Goal: Navigation & Orientation: Find specific page/section

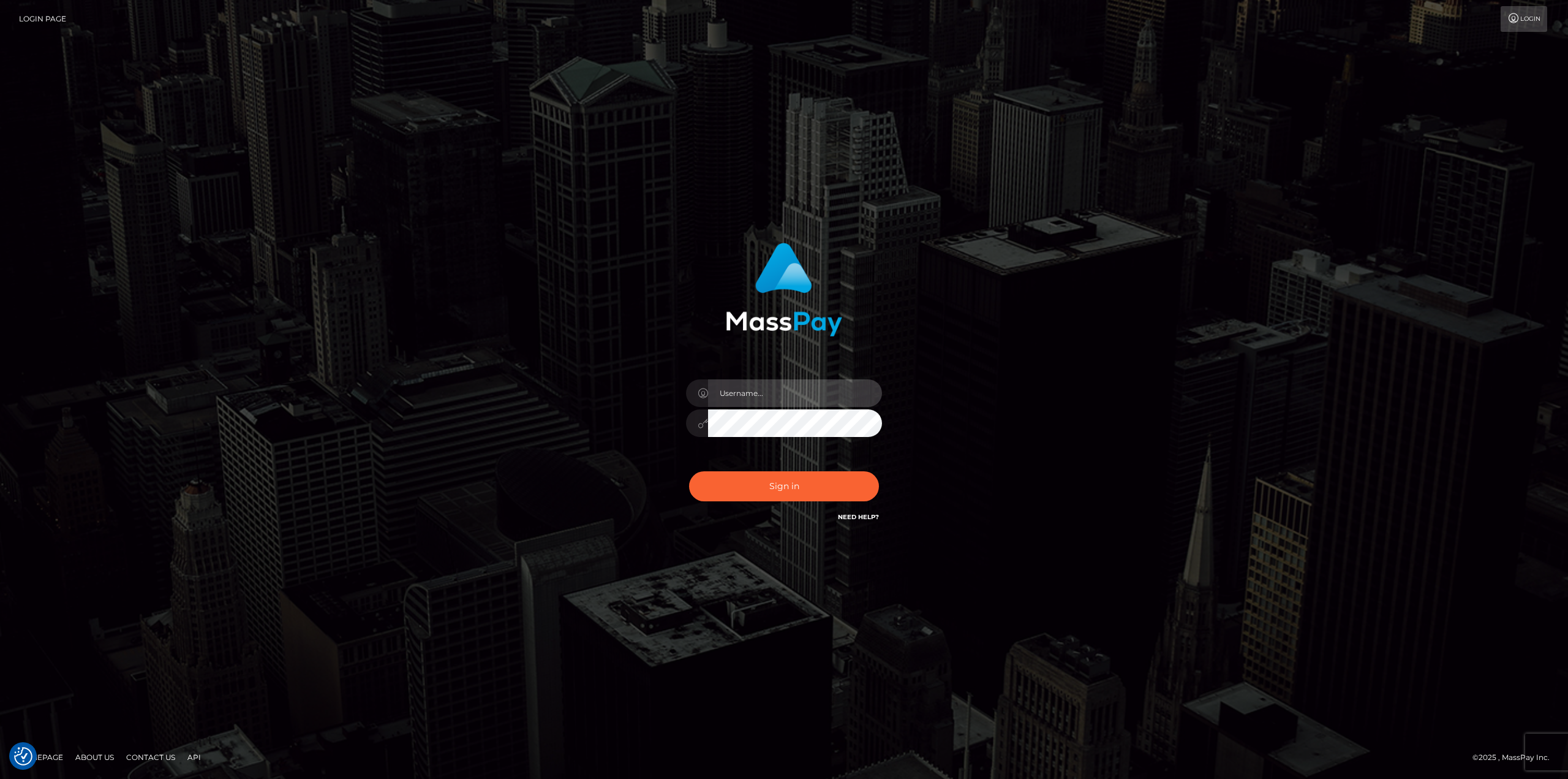
drag, startPoint x: 769, startPoint y: 406, endPoint x: 763, endPoint y: 399, distance: 9.2
click at [769, 406] on input "text" at bounding box center [795, 393] width 174 height 28
type input "[PERSON_NAME]"
click at [773, 502] on div "Sign in Need Help?" at bounding box center [784, 491] width 214 height 55
click at [769, 491] on button "Sign in" at bounding box center [784, 486] width 190 height 30
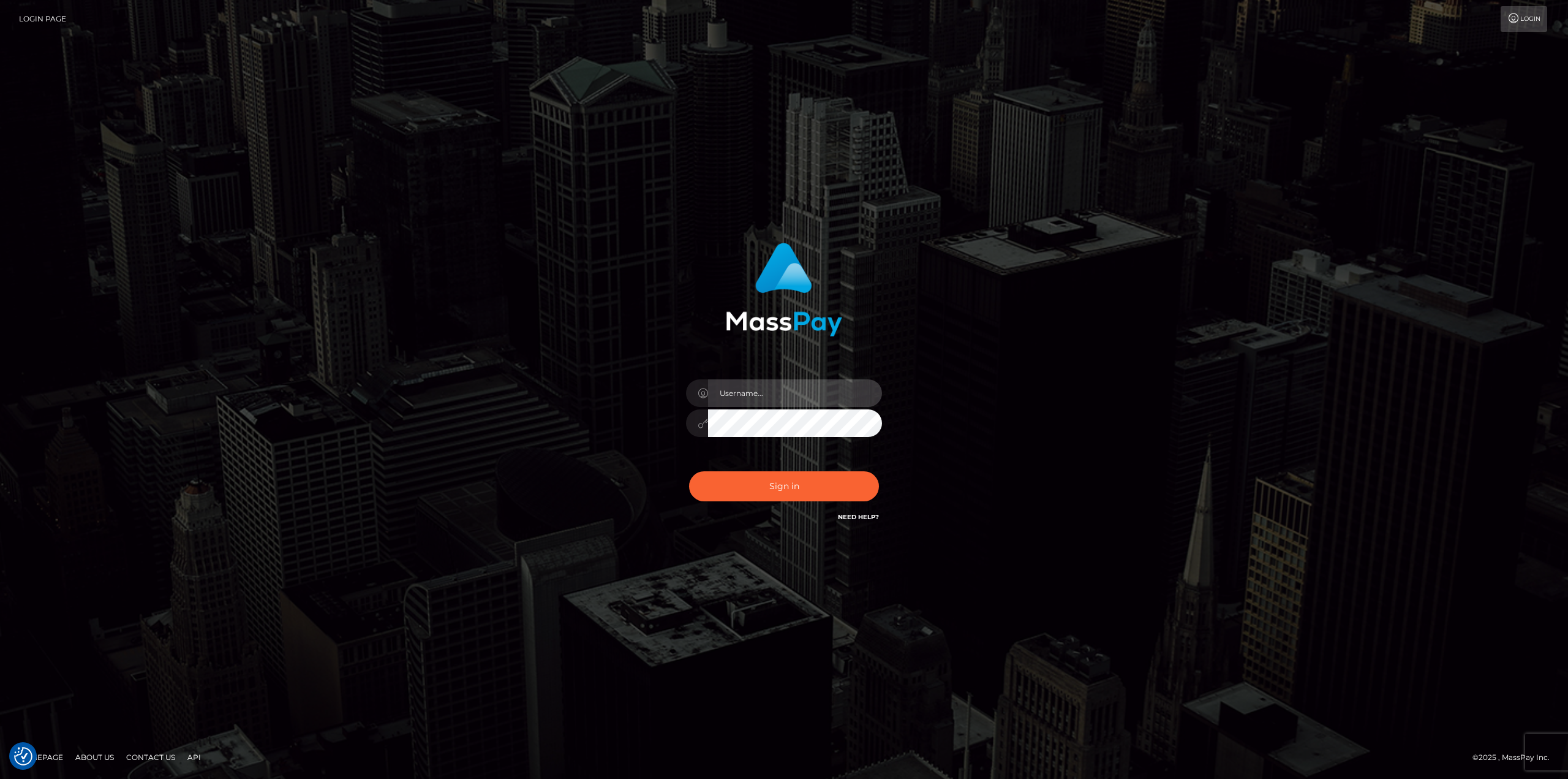
drag, startPoint x: 759, startPoint y: 392, endPoint x: 774, endPoint y: 403, distance: 18.6
click at [759, 392] on input "text" at bounding box center [795, 393] width 174 height 28
type input "Ahmed"
click at [777, 490] on button "Sign in" at bounding box center [784, 486] width 190 height 30
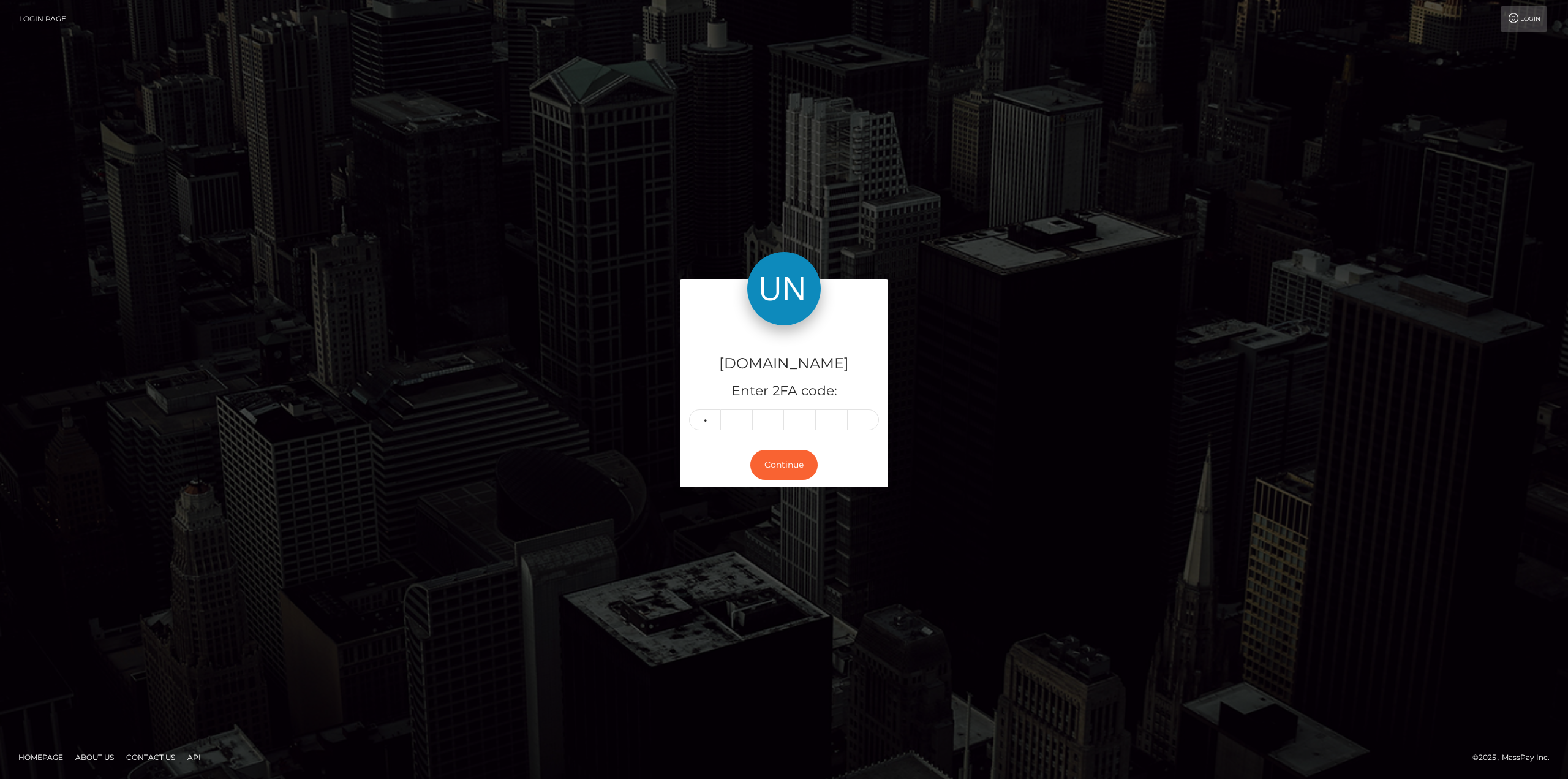
type input "1"
type input "2"
type input "1"
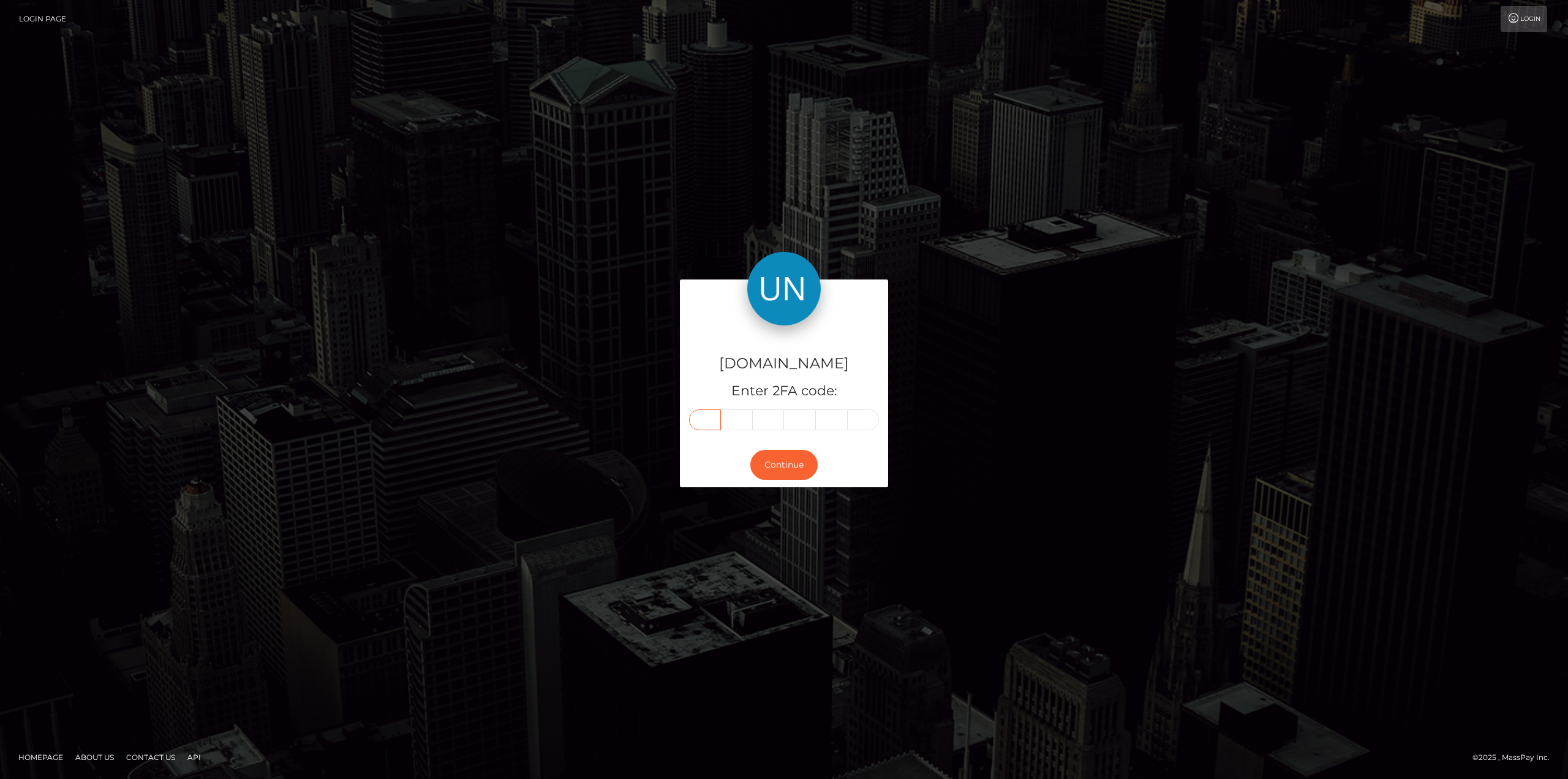
type input "1"
type input "9"
type input "2"
type input "1"
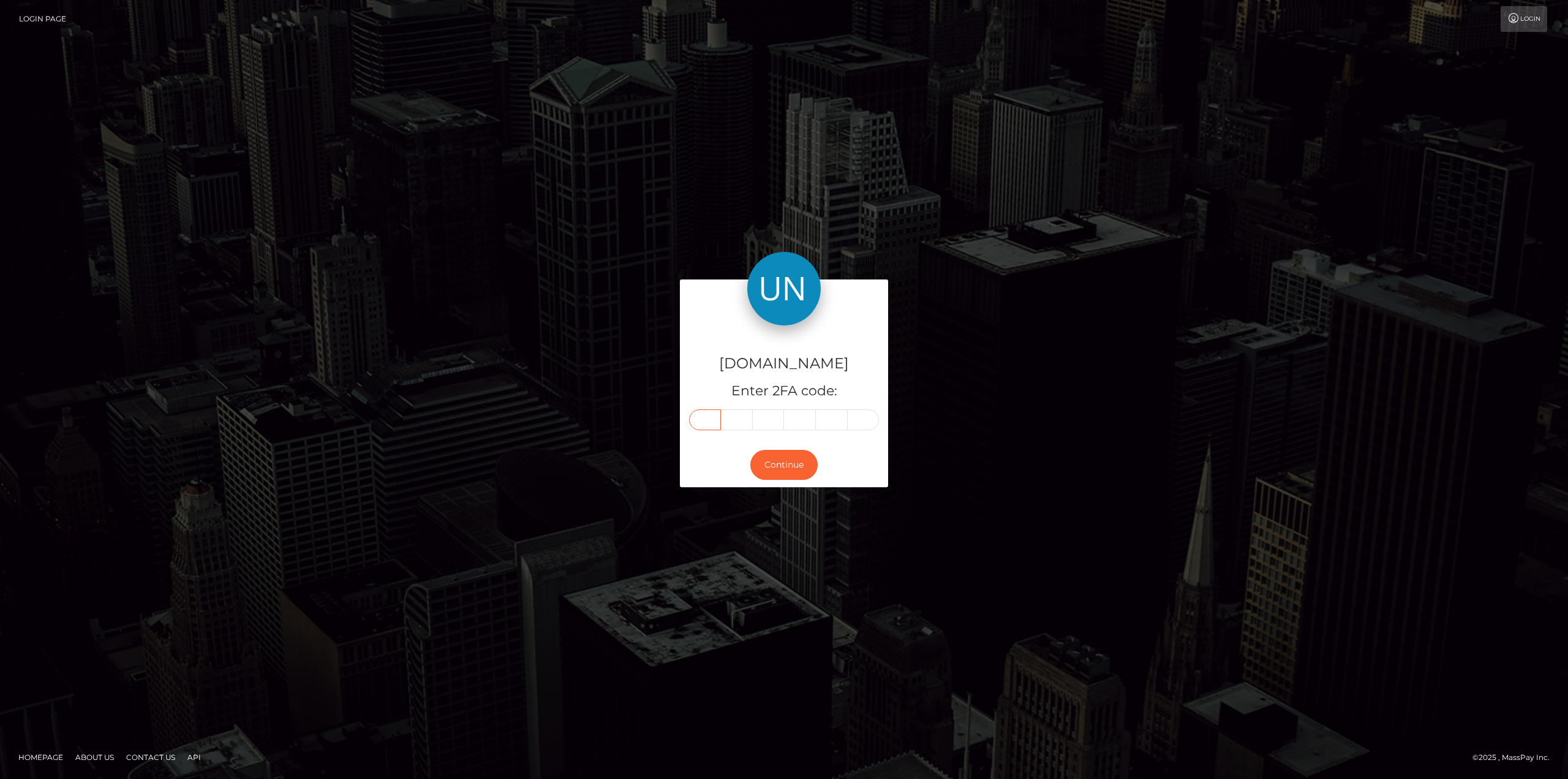
type input "1"
type input "9"
type input "2"
type input "0"
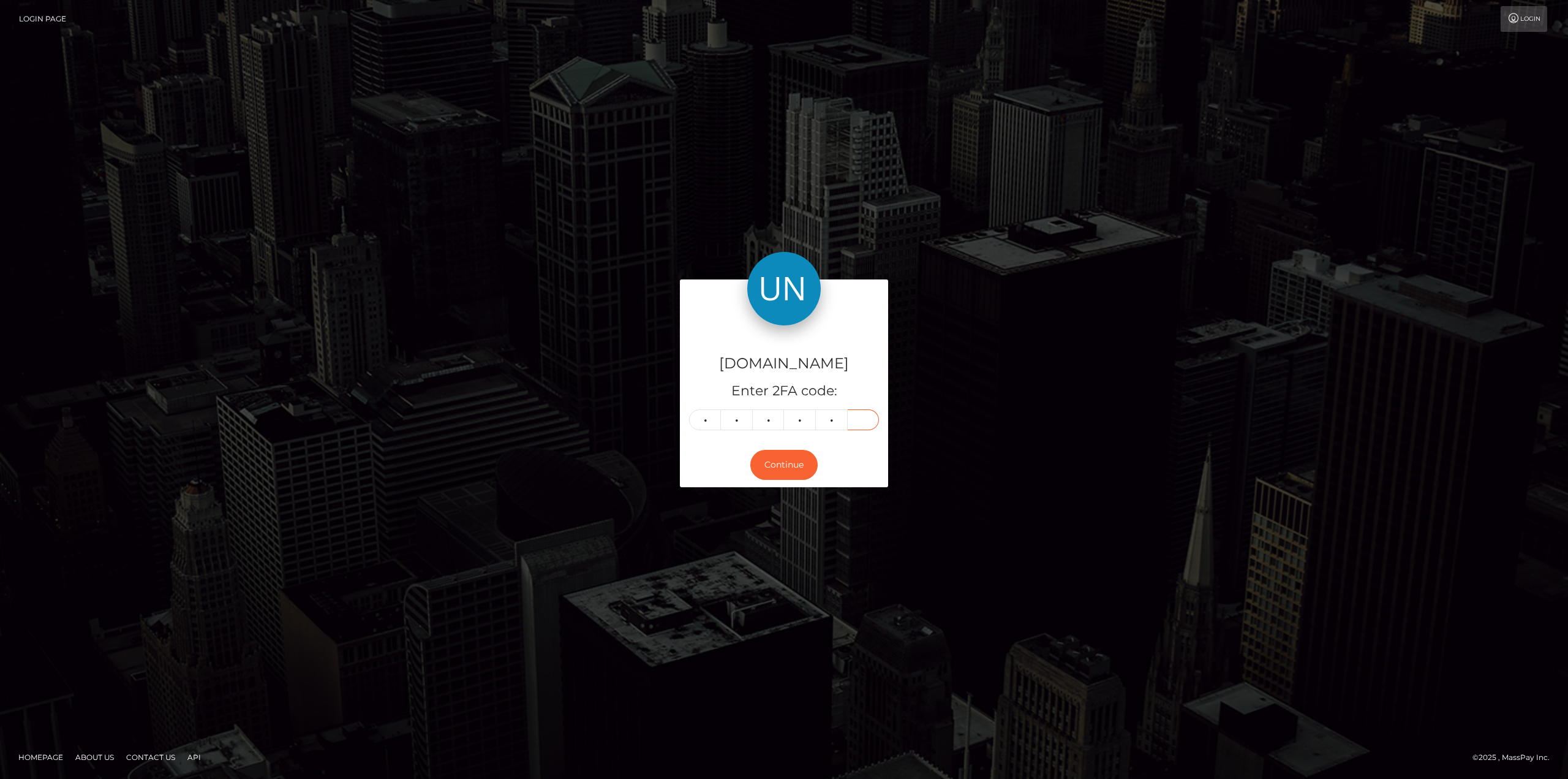
type input "1"
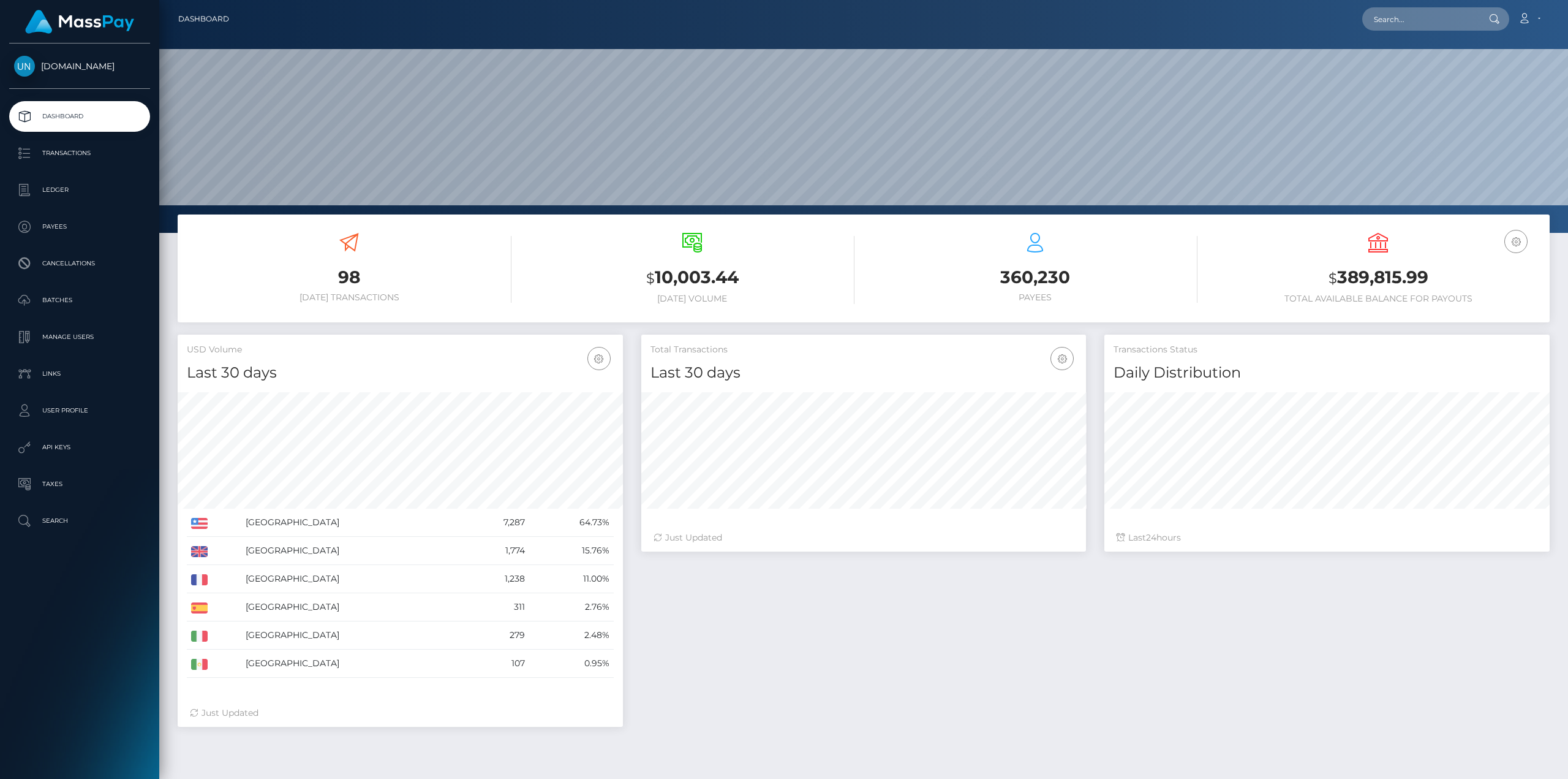
scroll to position [218, 445]
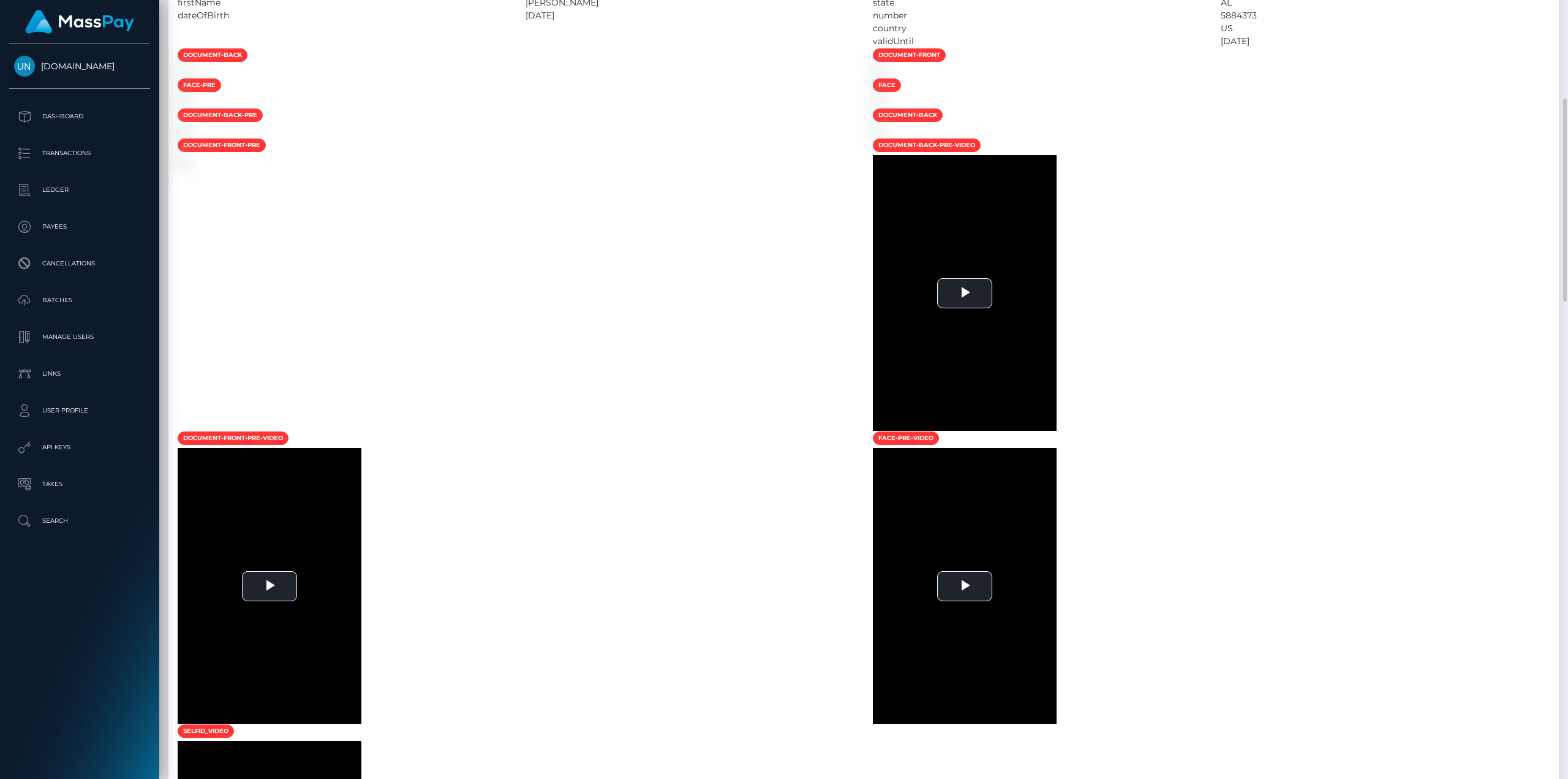
scroll to position [245, 0]
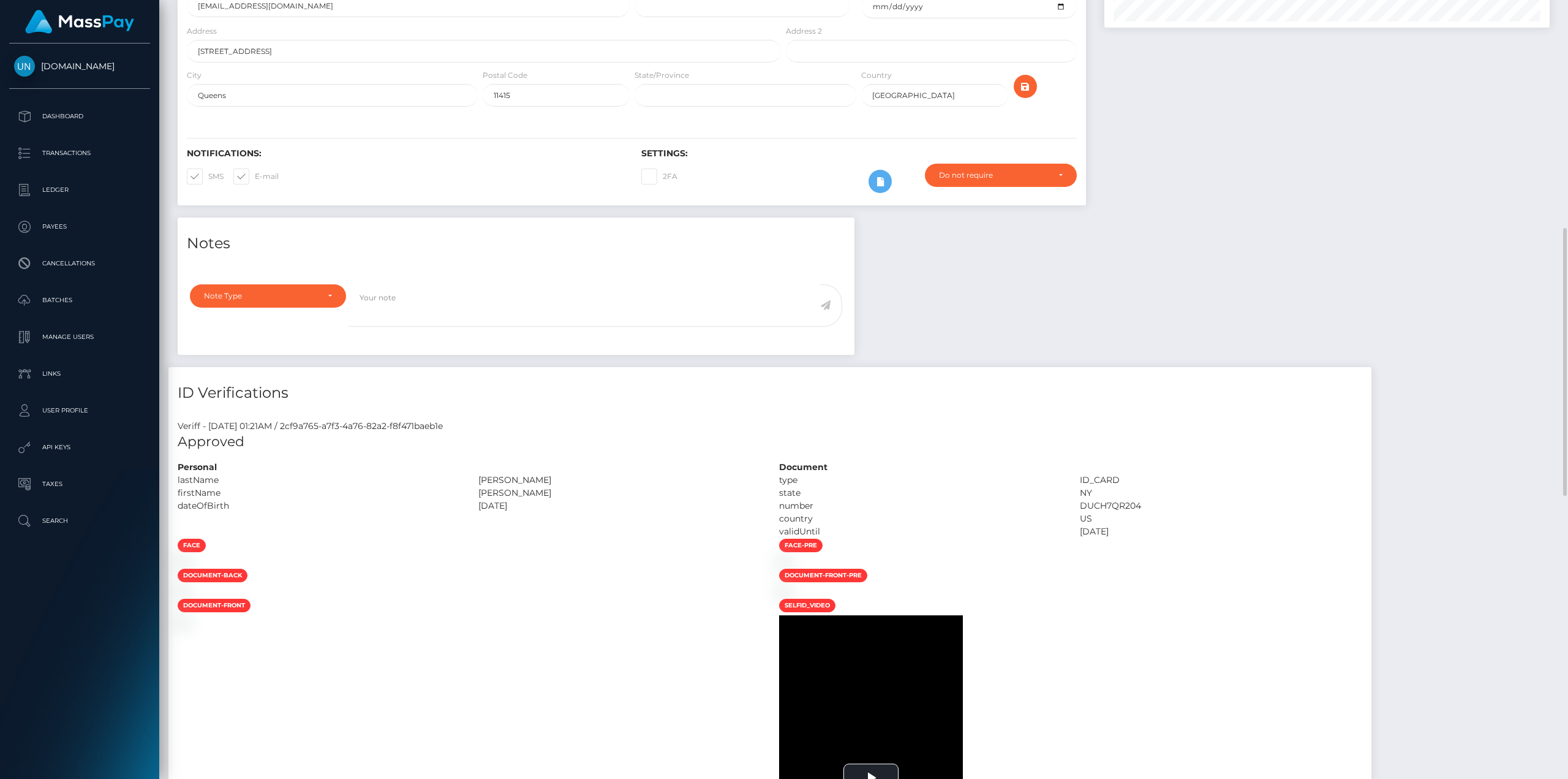
scroll to position [306, 0]
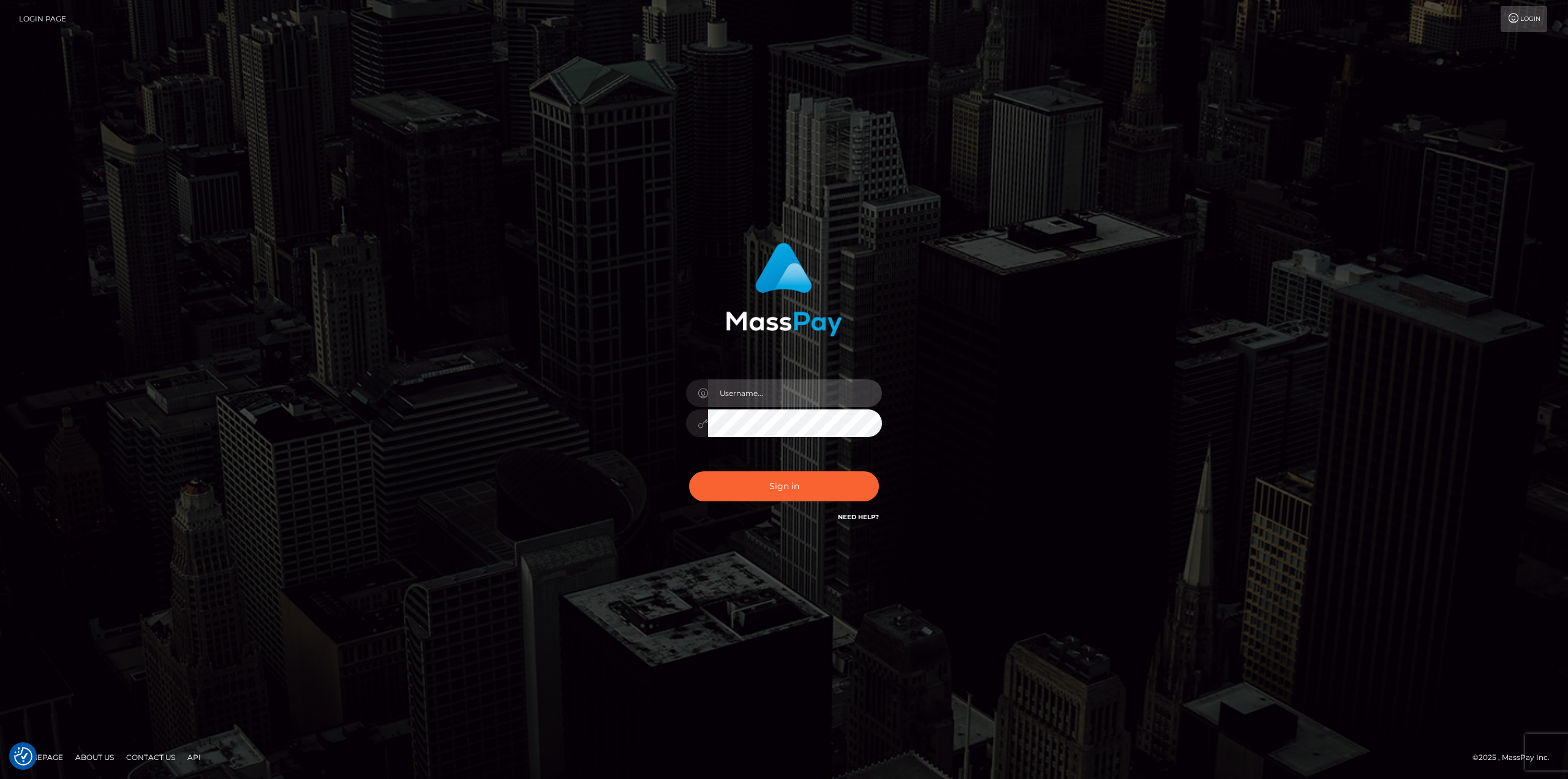
click at [732, 390] on input "text" at bounding box center [795, 393] width 174 height 28
type input "Ahmed"
click at [780, 481] on button "Sign in" at bounding box center [784, 486] width 190 height 30
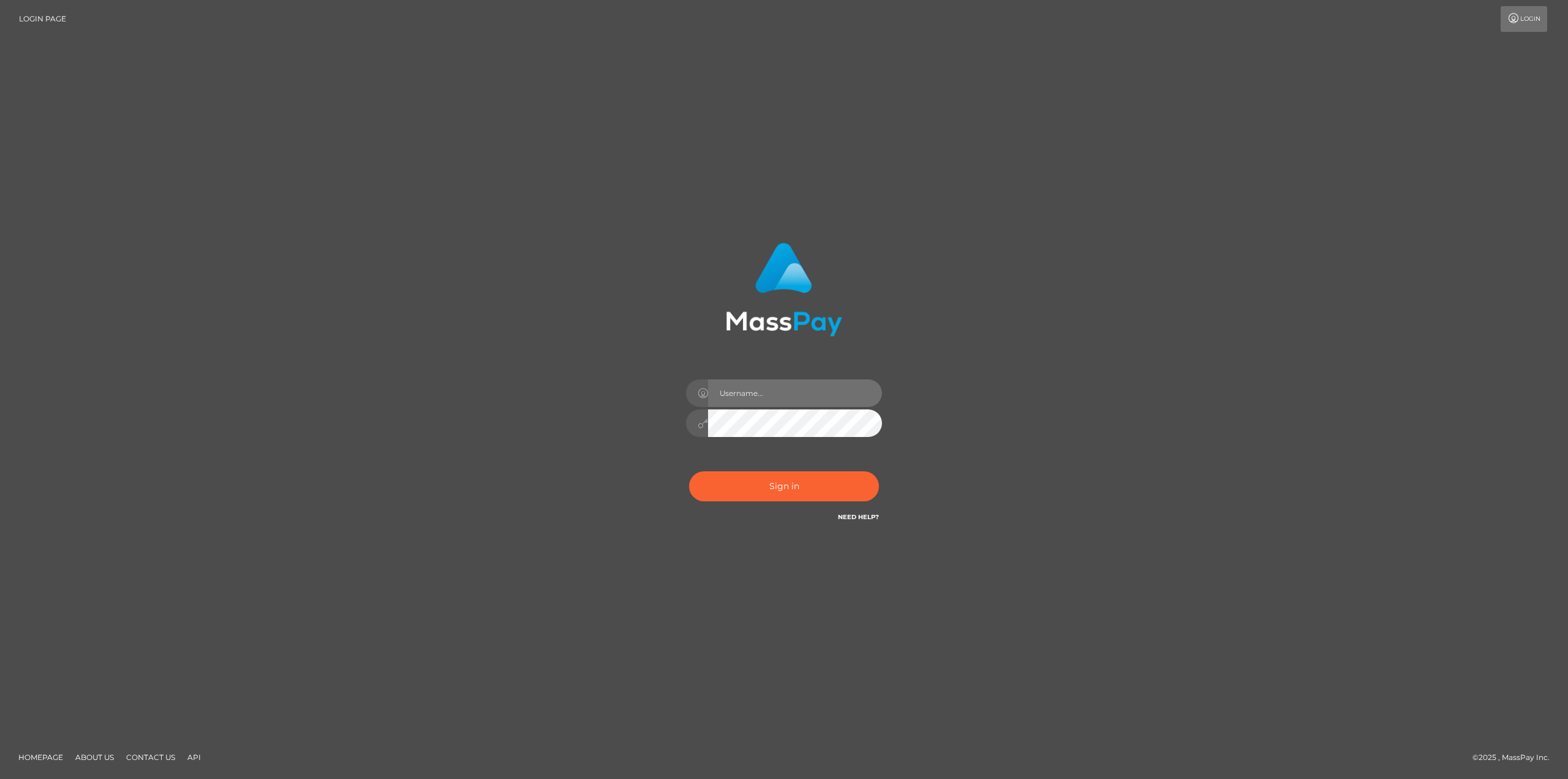
click at [771, 403] on input "text" at bounding box center [795, 393] width 174 height 28
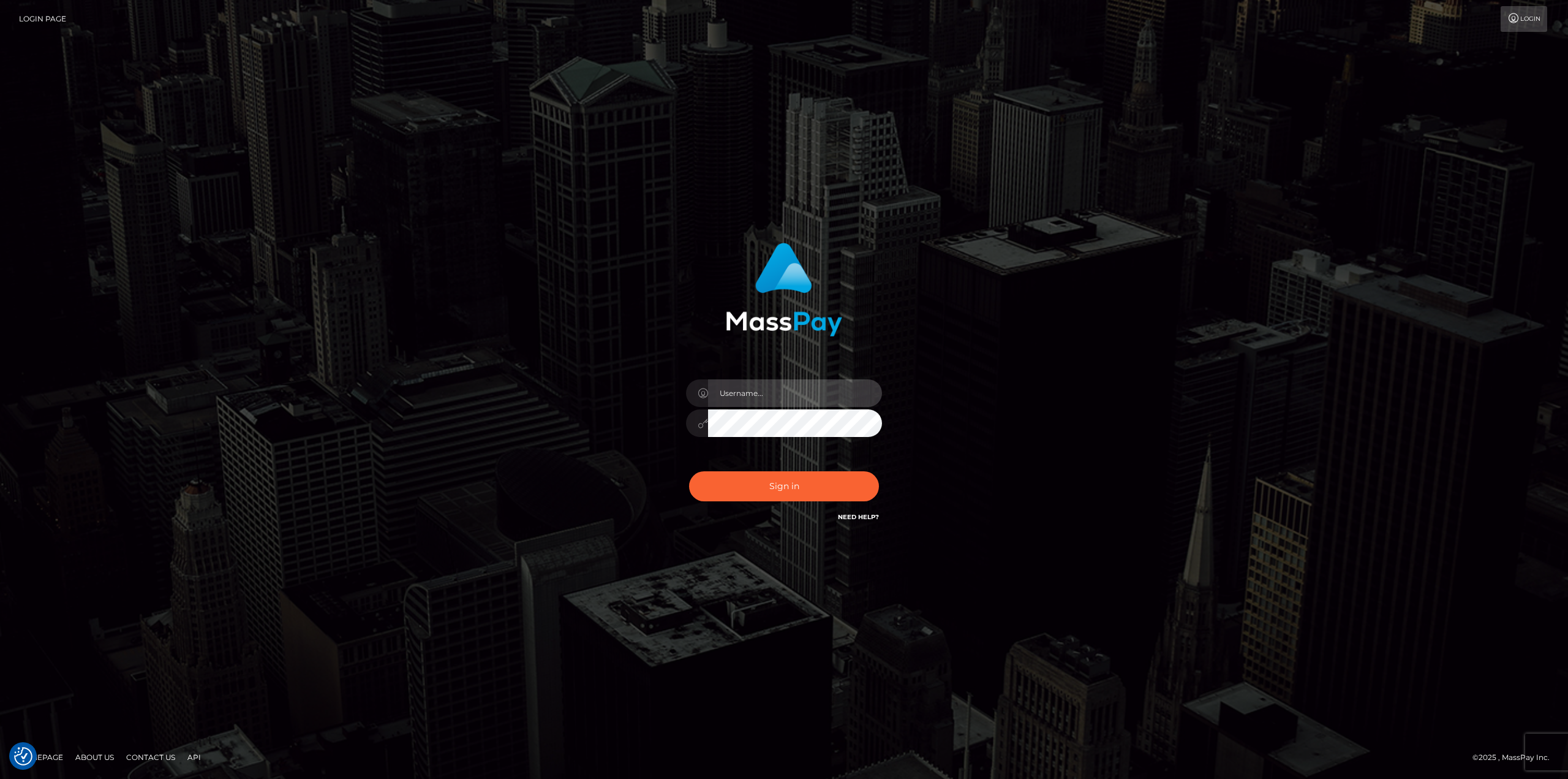
click at [780, 396] on input "text" at bounding box center [795, 393] width 174 height 28
type input "[PERSON_NAME]"
click at [819, 470] on div "Sign in Need Help?" at bounding box center [784, 491] width 214 height 55
click at [822, 481] on button "Sign in" at bounding box center [784, 486] width 190 height 30
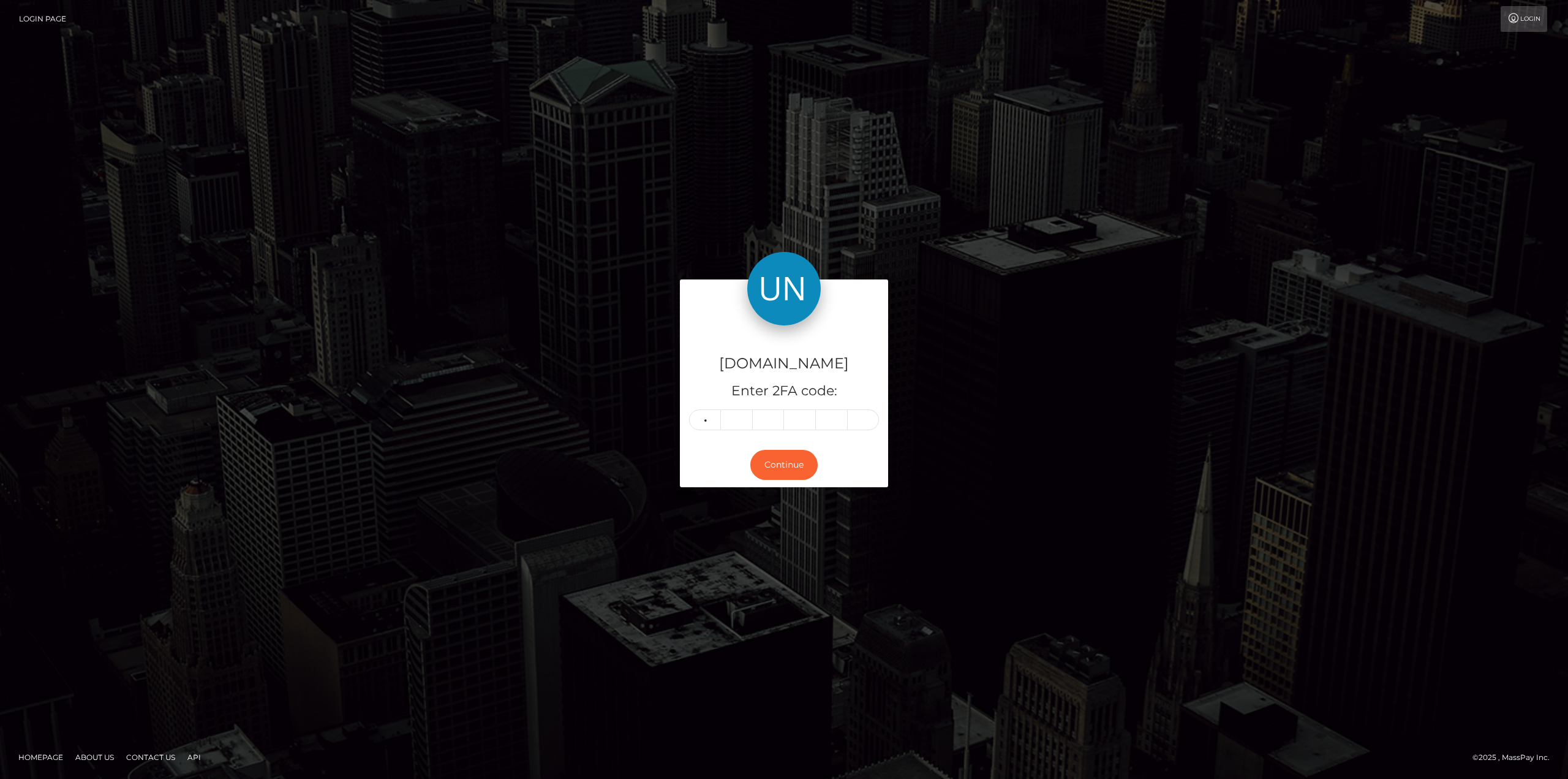
type input "4"
type input "8"
type input "6"
type input "3"
type input "4"
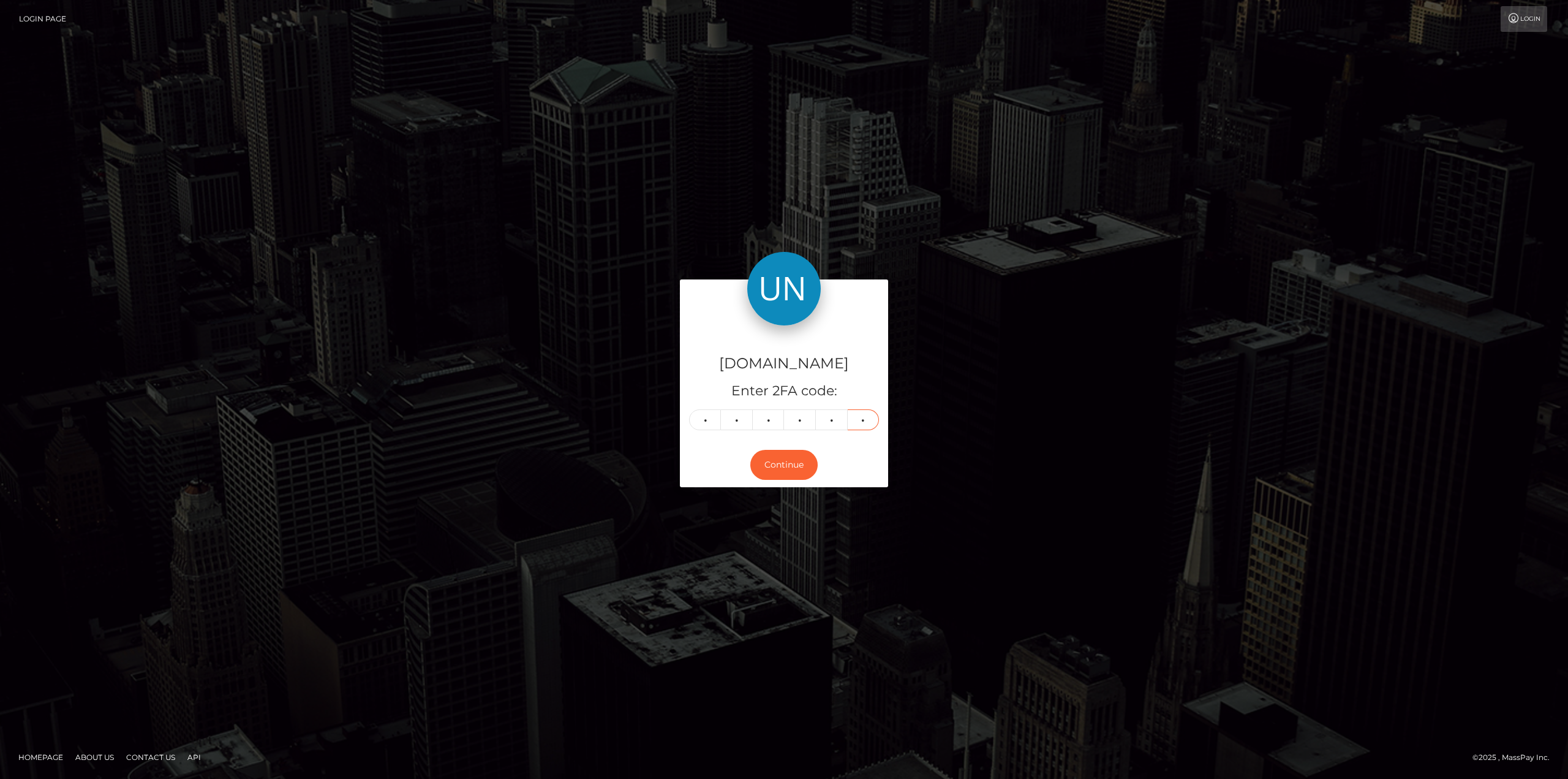
type input "4"
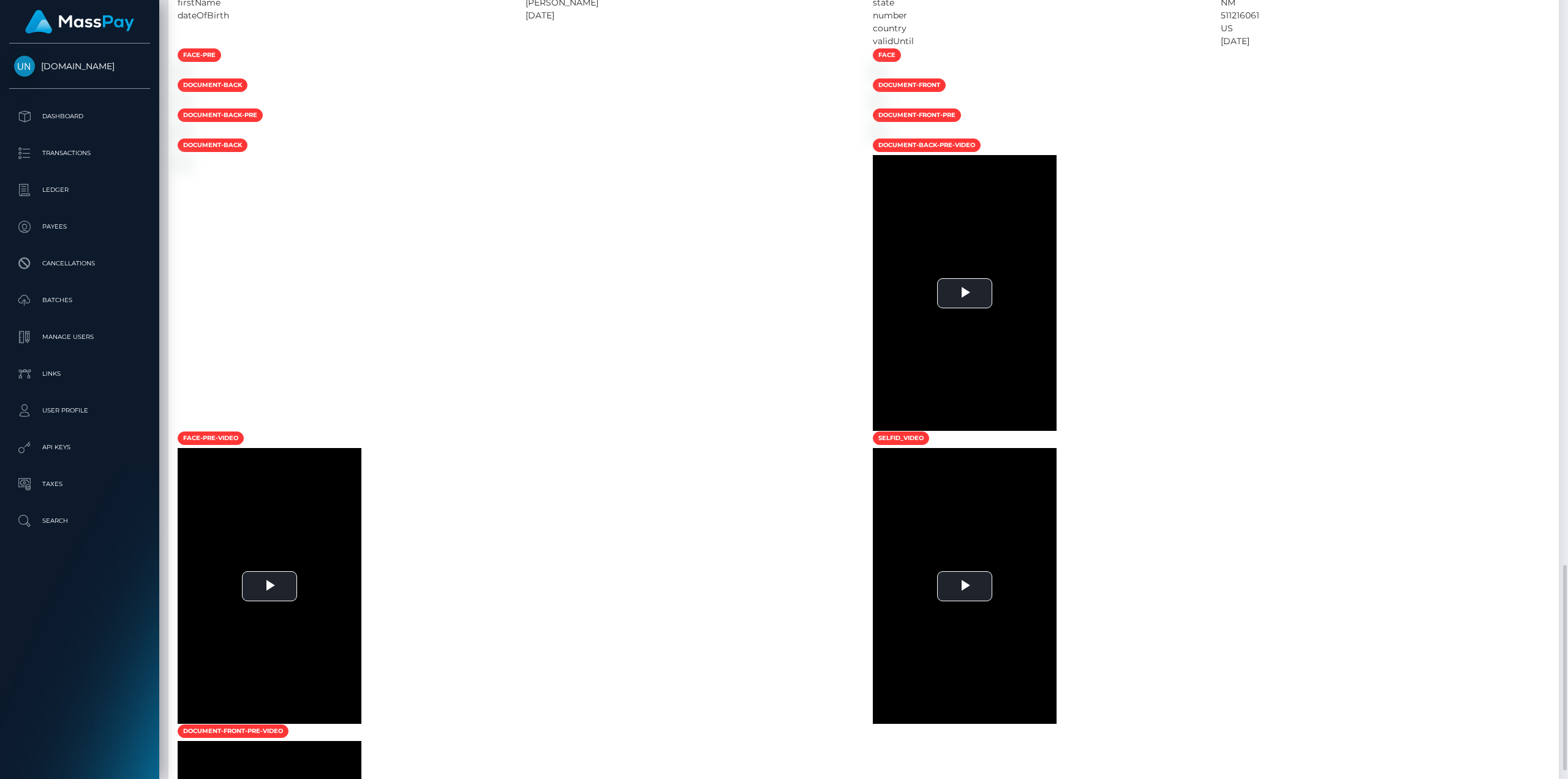
scroll to position [551, 0]
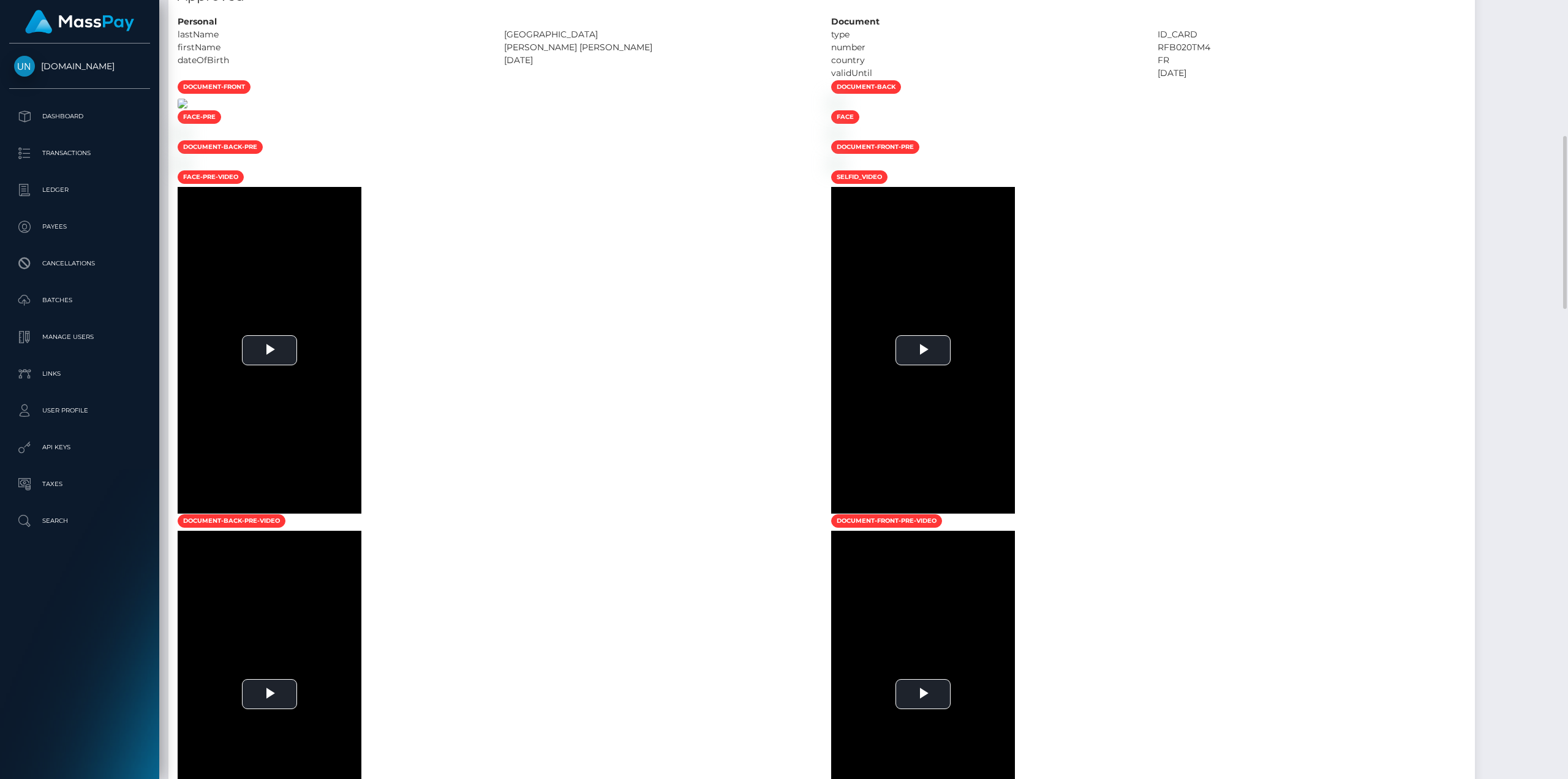
scroll to position [797, 0]
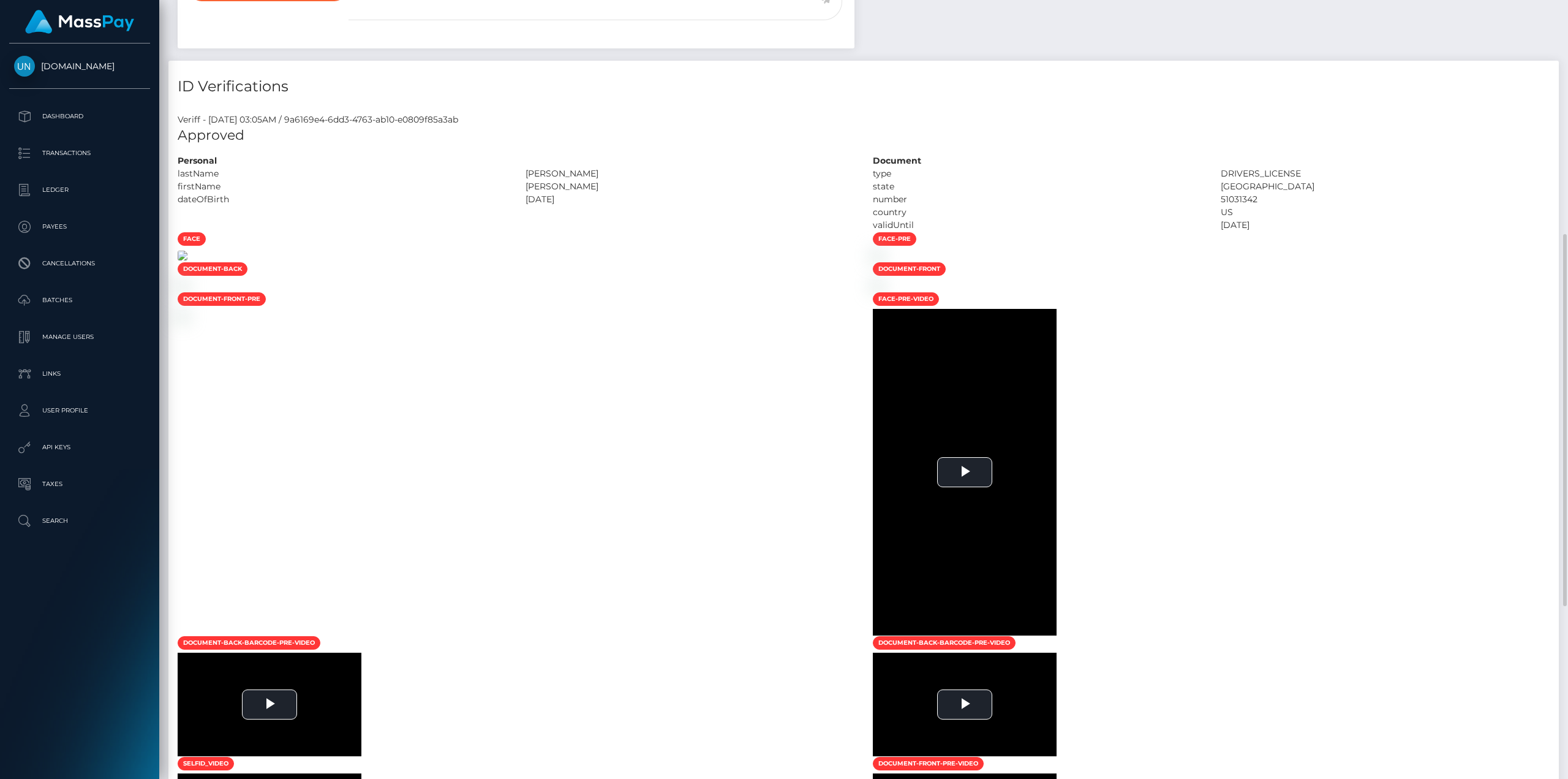
scroll to position [612, 0]
